Goal: Information Seeking & Learning: Learn about a topic

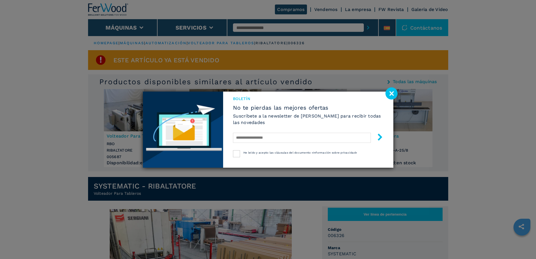
click at [393, 92] on image at bounding box center [392, 93] width 12 height 12
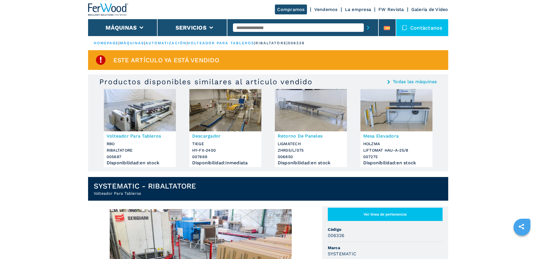
click at [313, 112] on img at bounding box center [311, 110] width 72 height 42
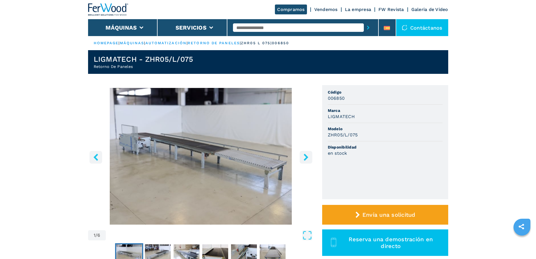
click at [306, 157] on icon "right-button" at bounding box center [306, 156] width 5 height 7
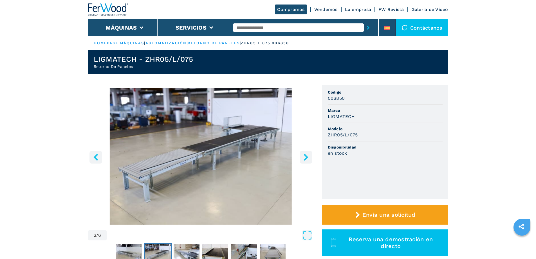
click at [306, 157] on icon "right-button" at bounding box center [306, 156] width 5 height 7
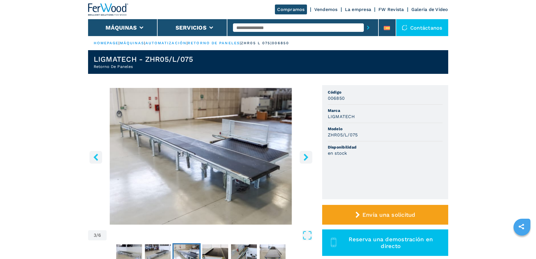
click at [306, 157] on icon "right-button" at bounding box center [306, 156] width 5 height 7
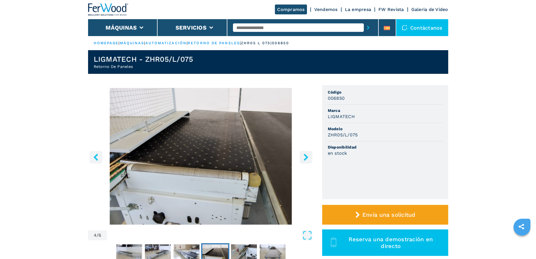
click at [306, 157] on icon "right-button" at bounding box center [306, 156] width 5 height 7
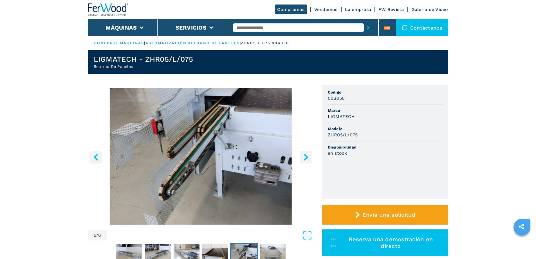
click at [306, 157] on icon "right-button" at bounding box center [306, 156] width 5 height 7
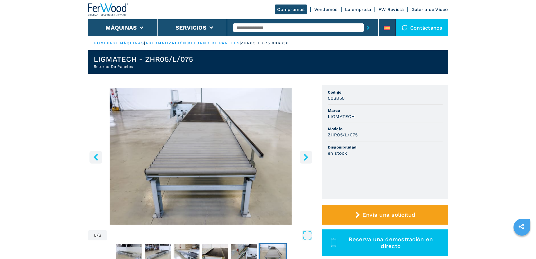
click at [306, 157] on icon "right-button" at bounding box center [306, 156] width 5 height 7
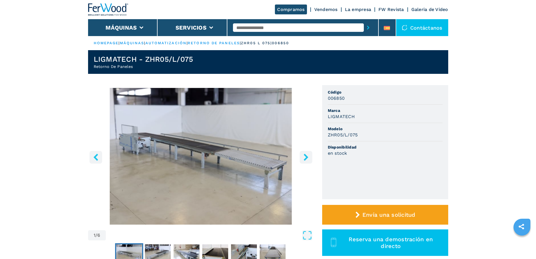
click at [306, 157] on icon "right-button" at bounding box center [306, 156] width 5 height 7
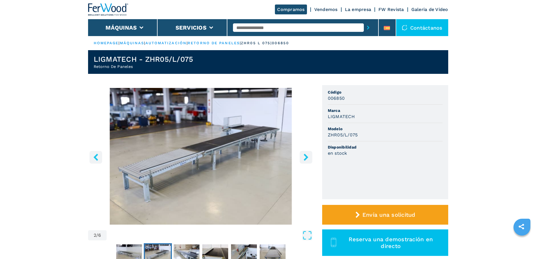
click at [306, 157] on icon "right-button" at bounding box center [306, 156] width 5 height 7
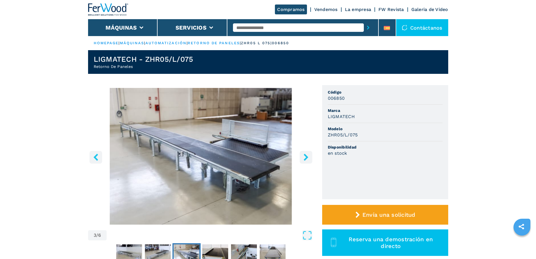
click at [306, 157] on icon "right-button" at bounding box center [306, 156] width 5 height 7
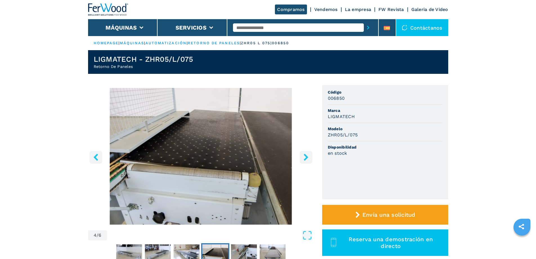
click at [306, 157] on icon "right-button" at bounding box center [306, 156] width 5 height 7
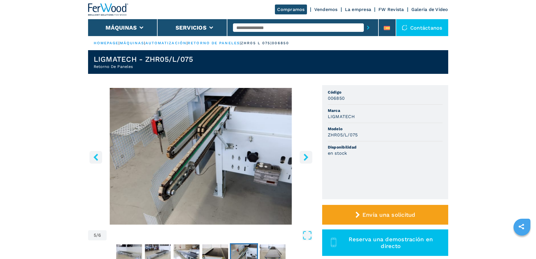
click at [306, 157] on icon "right-button" at bounding box center [306, 156] width 5 height 7
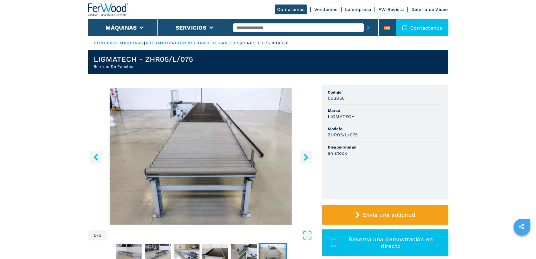
click at [306, 157] on icon "right-button" at bounding box center [306, 156] width 5 height 7
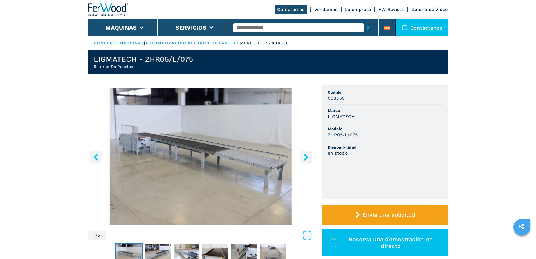
click at [306, 157] on icon "right-button" at bounding box center [306, 156] width 5 height 7
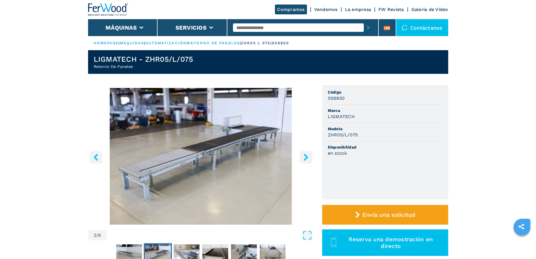
click at [306, 157] on icon "right-button" at bounding box center [306, 156] width 5 height 7
